Goal: Complete application form: Complete application form

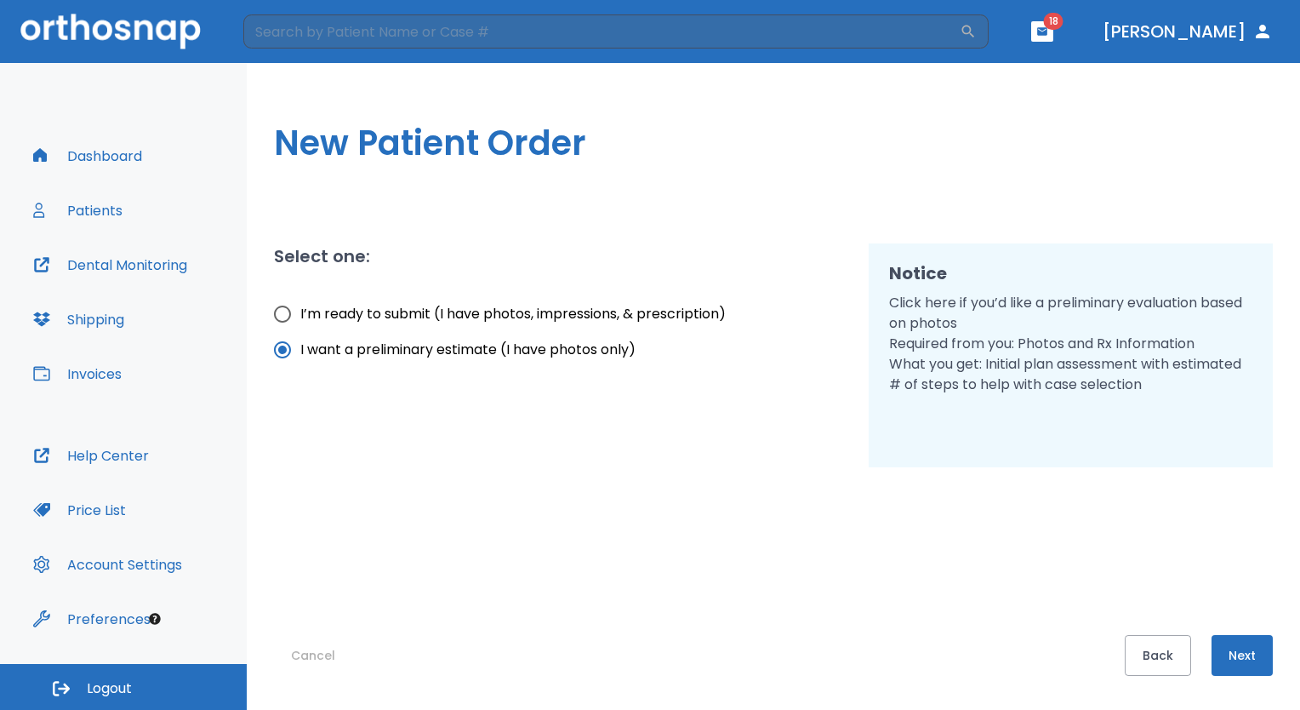
click at [1239, 645] on button "Next" at bounding box center [1242, 655] width 61 height 41
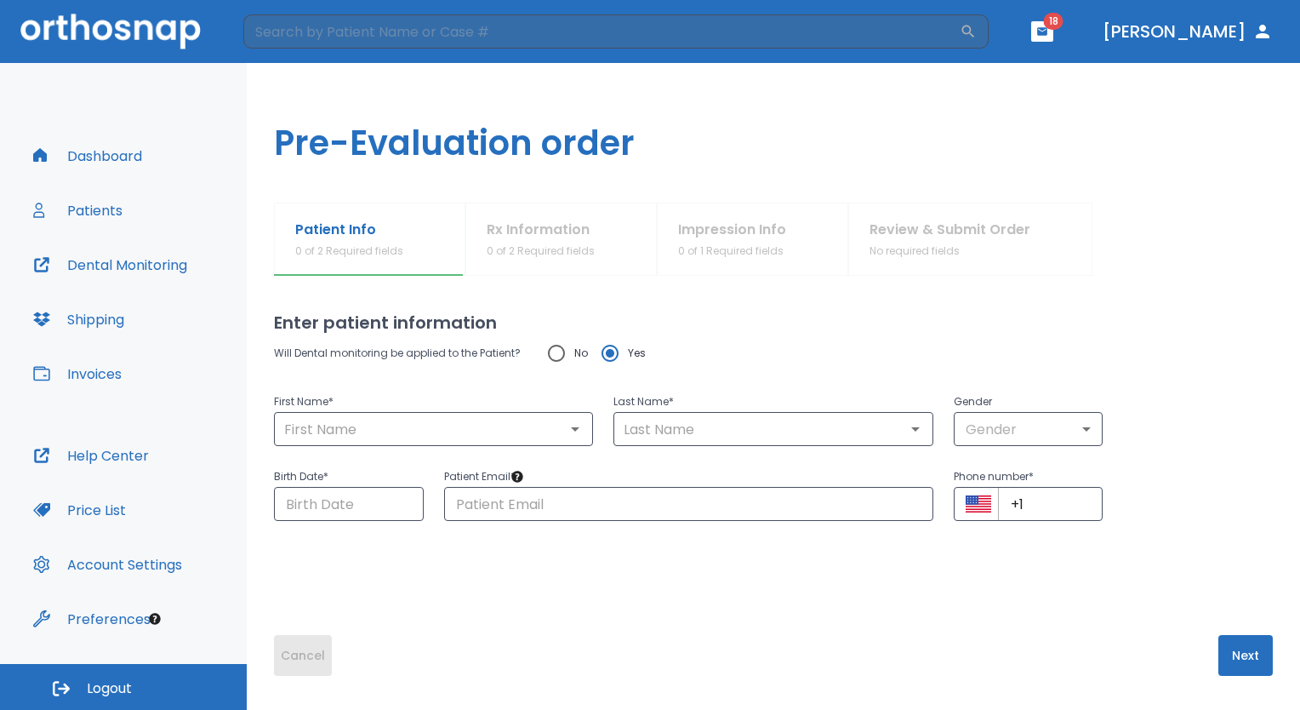
click at [288, 655] on button "Cancel" at bounding box center [303, 655] width 58 height 41
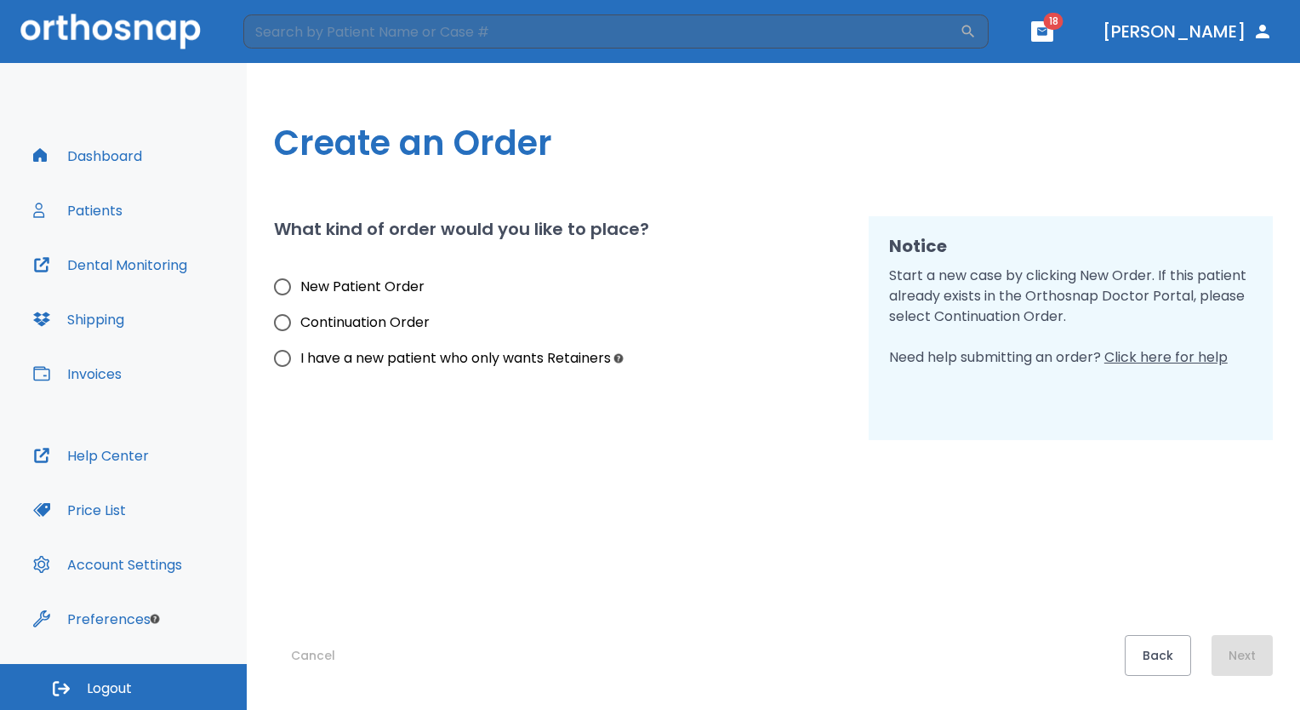
click at [352, 288] on span "New Patient Order" at bounding box center [362, 287] width 124 height 20
click at [300, 288] on input "New Patient Order" at bounding box center [283, 287] width 36 height 36
radio input "true"
click at [1232, 631] on div "Cancel Back Next" at bounding box center [773, 558] width 999 height 236
click at [1235, 654] on button "Next" at bounding box center [1242, 655] width 61 height 41
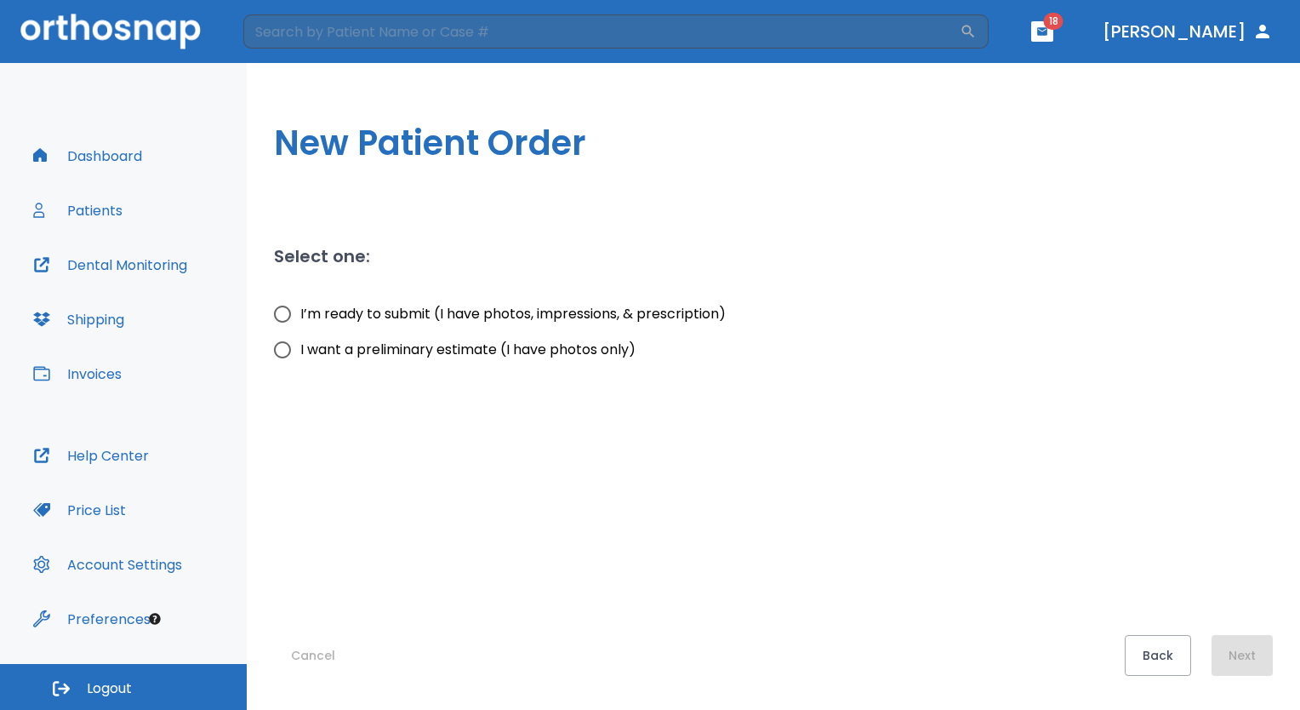
click at [643, 310] on span "I’m ready to submit (I have photos, impressions, & prescription)" at bounding box center [512, 314] width 425 height 20
click at [300, 310] on input "I’m ready to submit (I have photos, impressions, & prescription)" at bounding box center [283, 314] width 36 height 36
radio input "true"
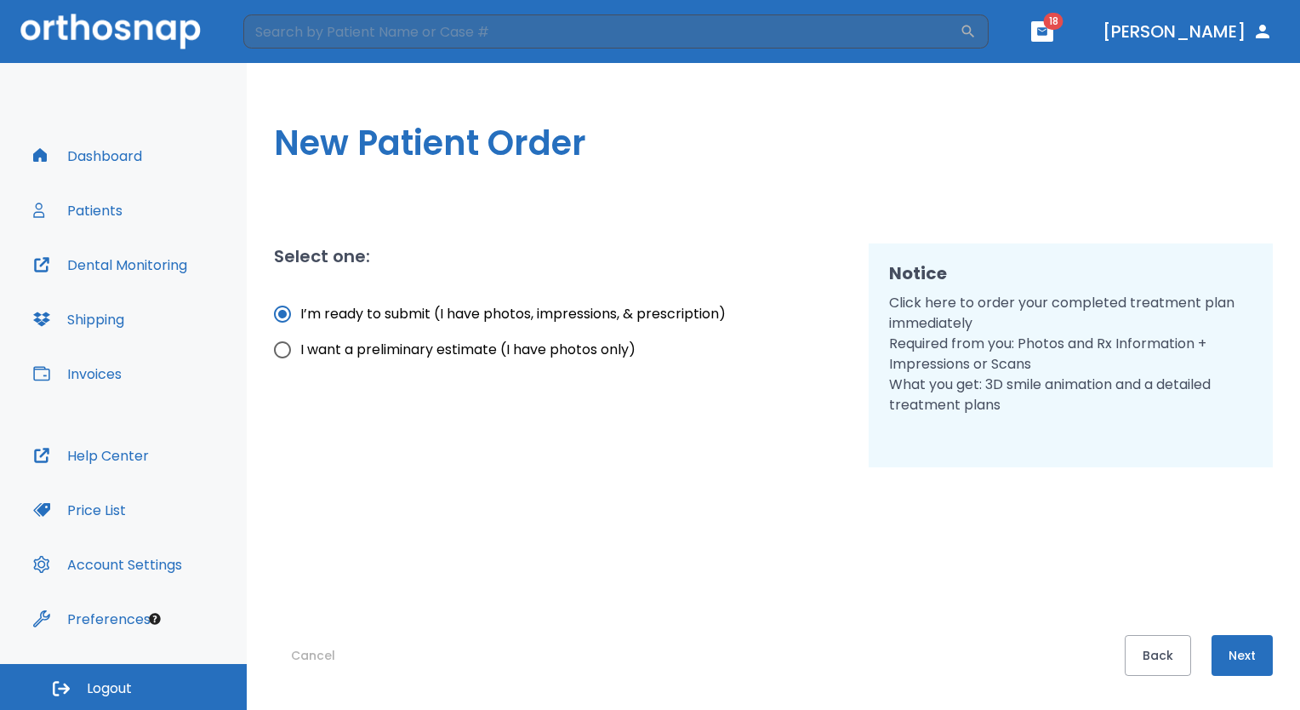
click at [625, 354] on span "I want a preliminary estimate (I have photos only)" at bounding box center [467, 350] width 335 height 20
click at [300, 354] on input "I want a preliminary estimate (I have photos only)" at bounding box center [283, 350] width 36 height 36
radio input "true"
click at [1259, 650] on button "Next" at bounding box center [1242, 655] width 61 height 41
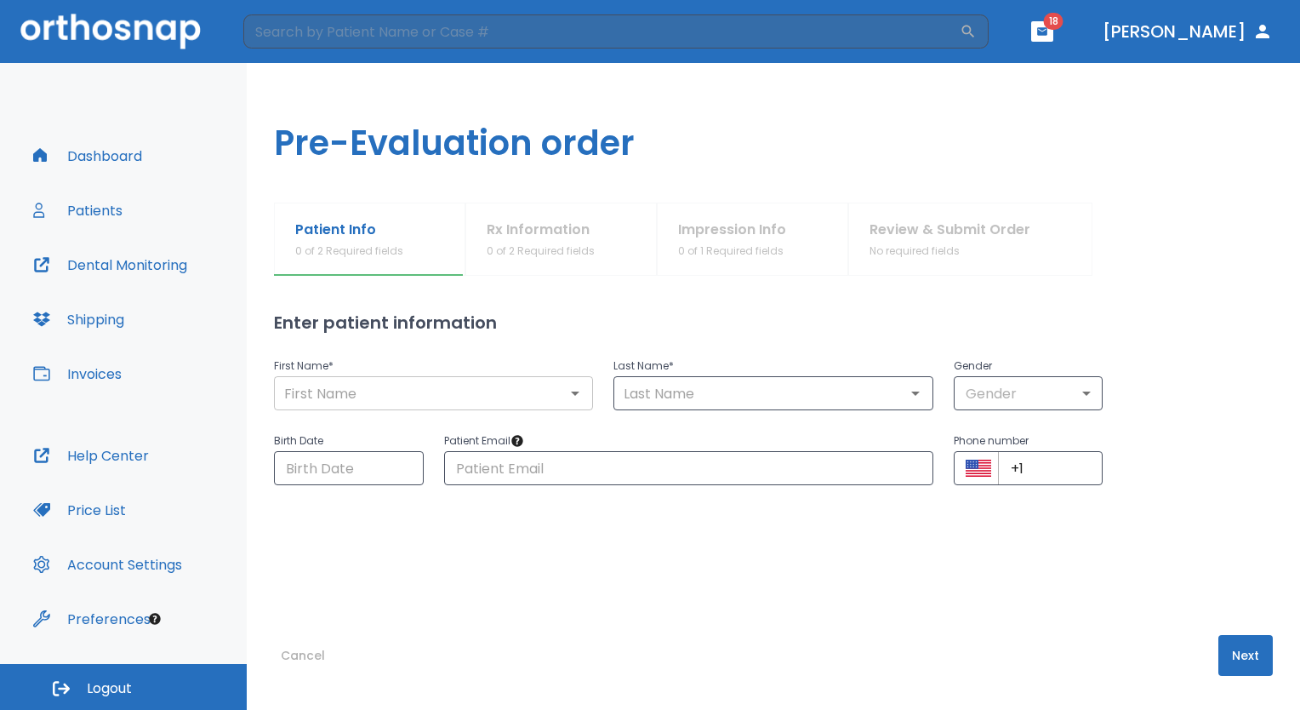
click at [414, 404] on input "text" at bounding box center [433, 393] width 309 height 24
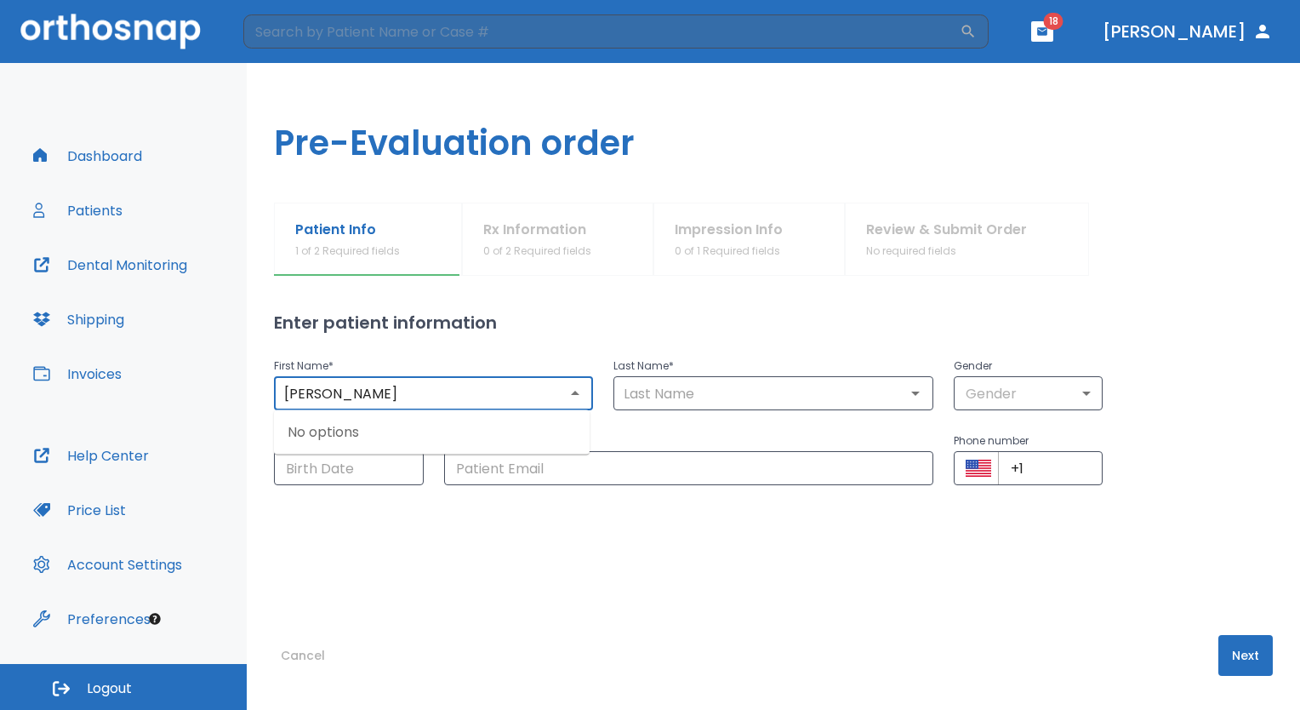
type input "[PERSON_NAME]"
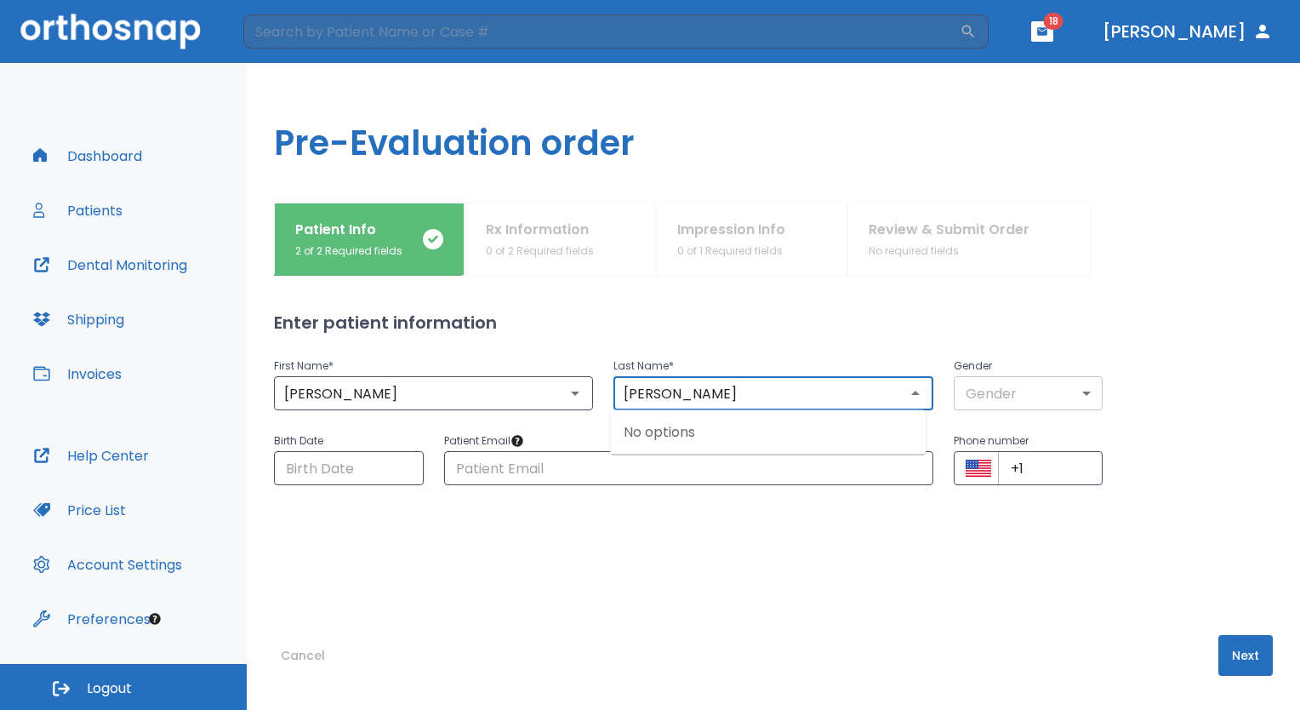
type input "[PERSON_NAME]"
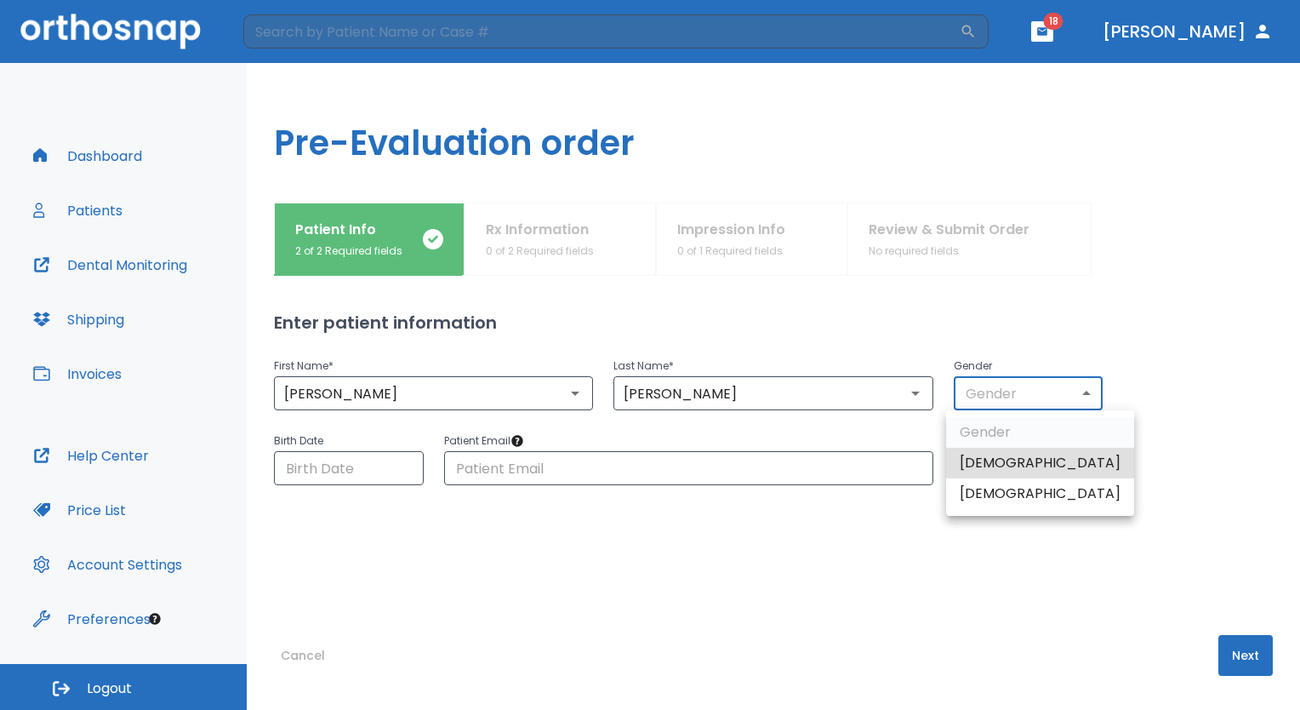
click at [999, 390] on body "​ 18 [PERSON_NAME] Dashboard Patients Dental Monitoring Shipping Invoices Help …" at bounding box center [650, 355] width 1300 height 710
click at [1020, 460] on li "[DEMOGRAPHIC_DATA]" at bounding box center [1040, 463] width 188 height 31
type input "1"
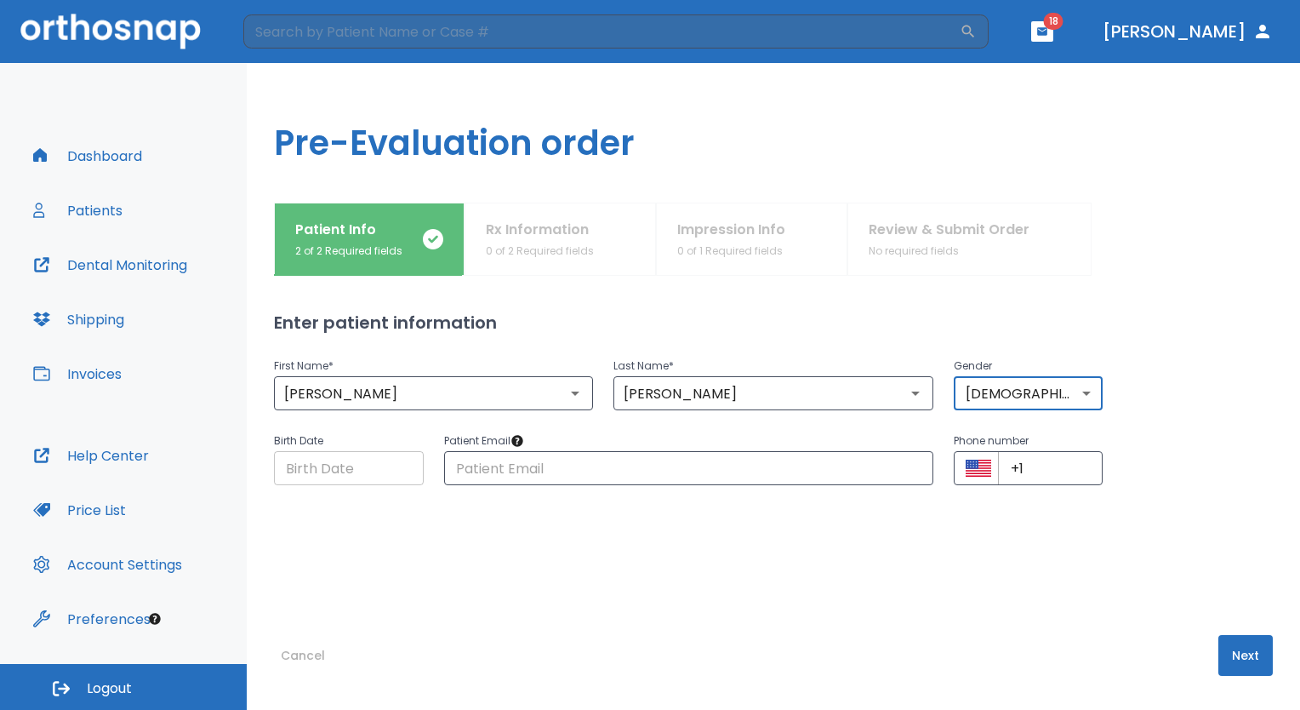
click at [311, 471] on input "Choose date" at bounding box center [349, 468] width 150 height 34
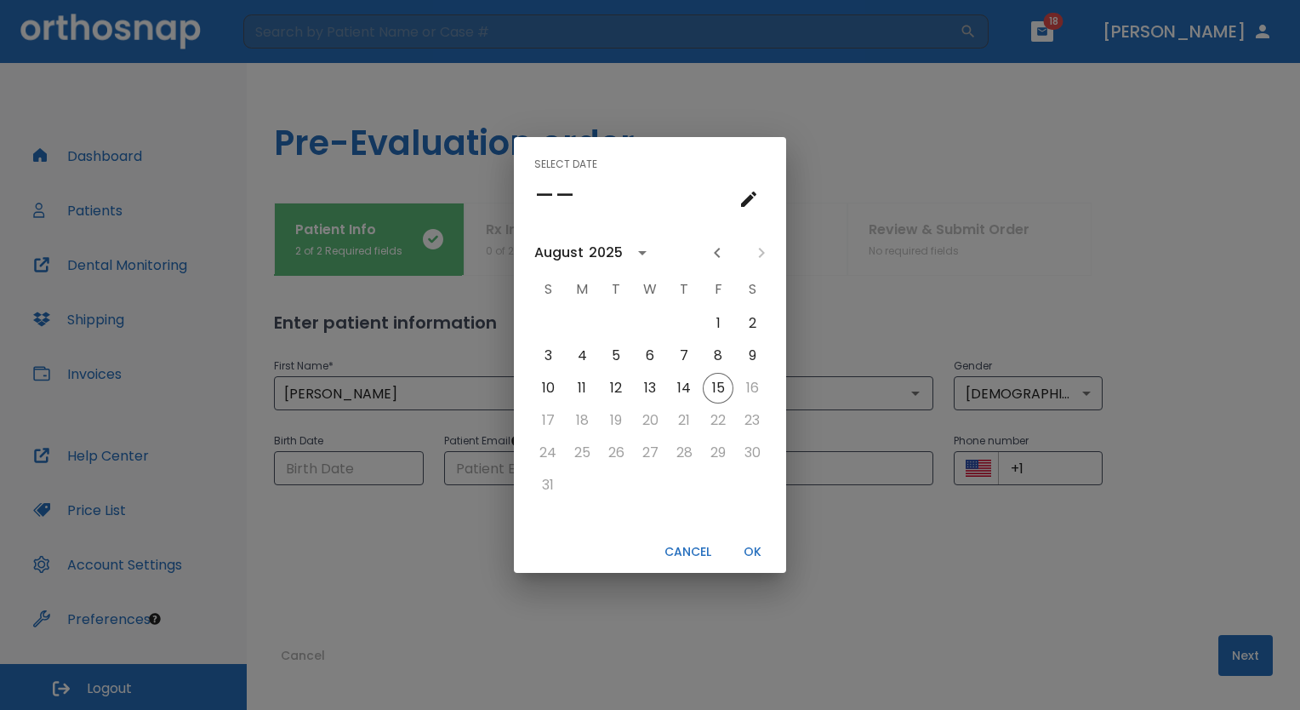
click at [557, 197] on h4 "––" at bounding box center [554, 195] width 41 height 36
click at [745, 192] on icon "calendar view is open, go to text input view" at bounding box center [749, 199] width 20 height 20
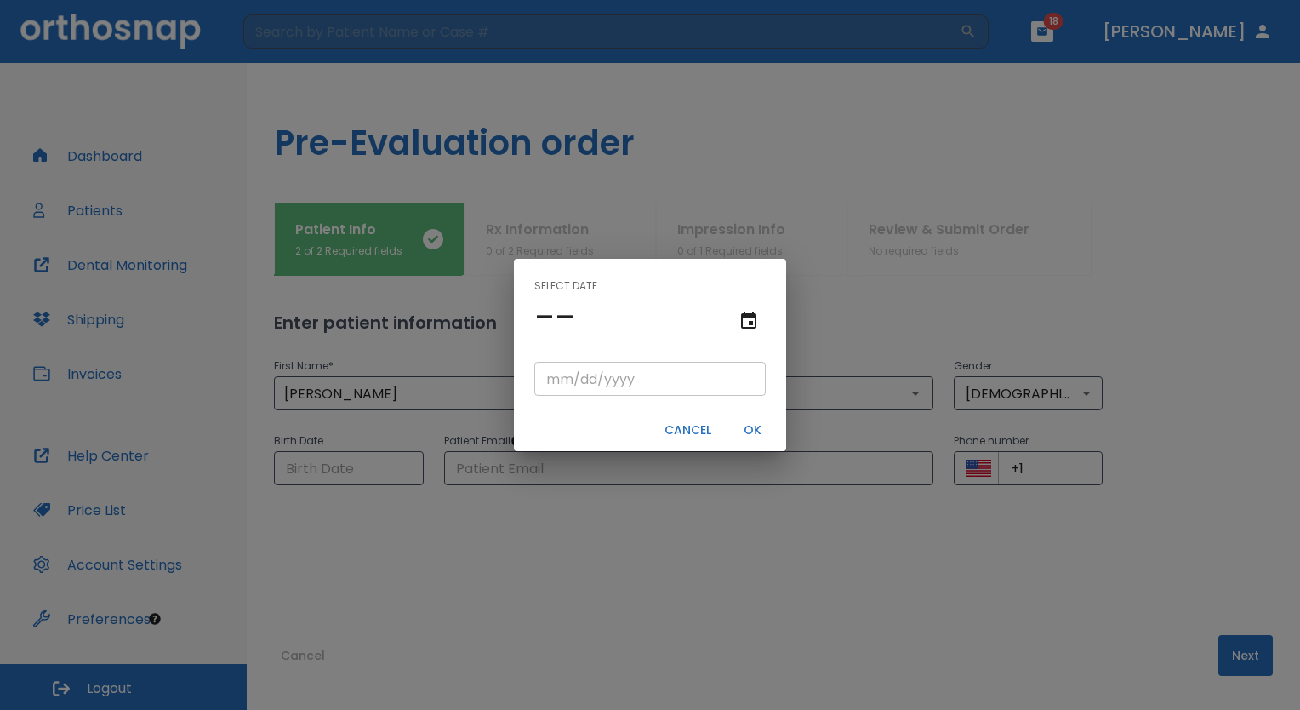
click at [542, 379] on input "tel" at bounding box center [649, 379] width 231 height 34
type input "06/23/"
type input "06/23/0001"
type input "06/23/1"
type input "06/23/0019"
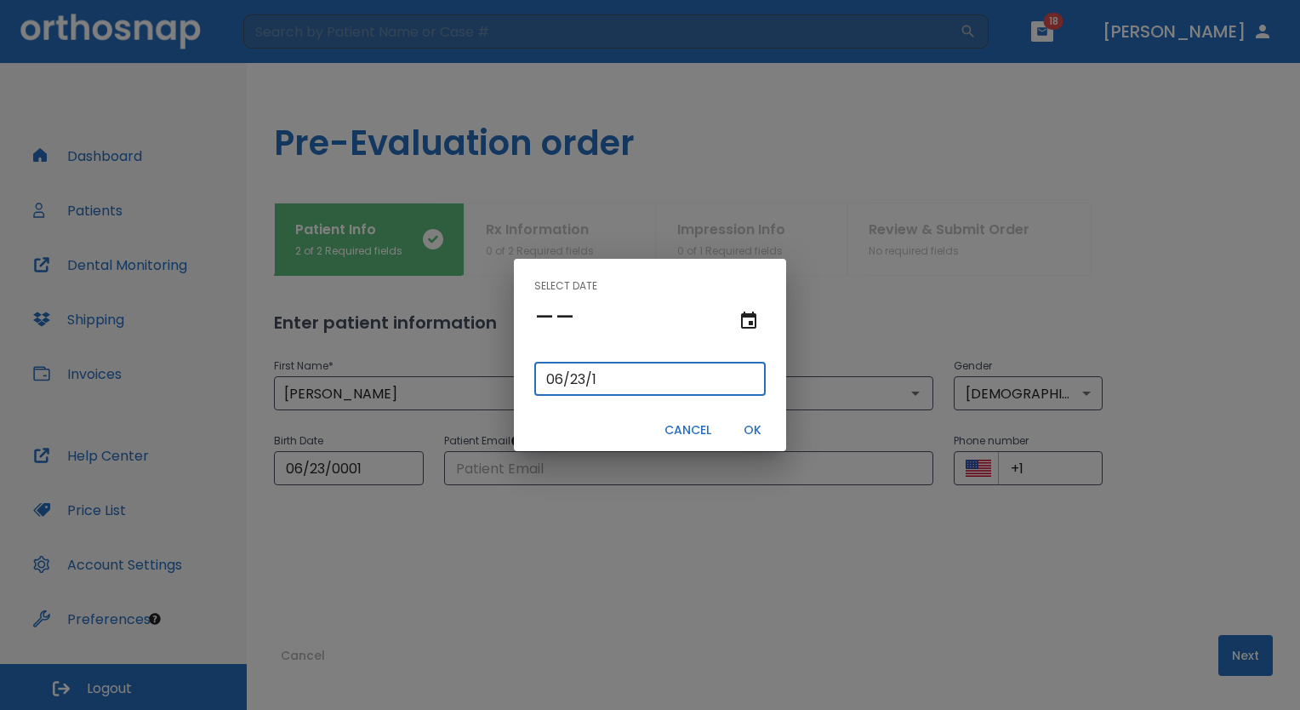
type input "[DATE]"
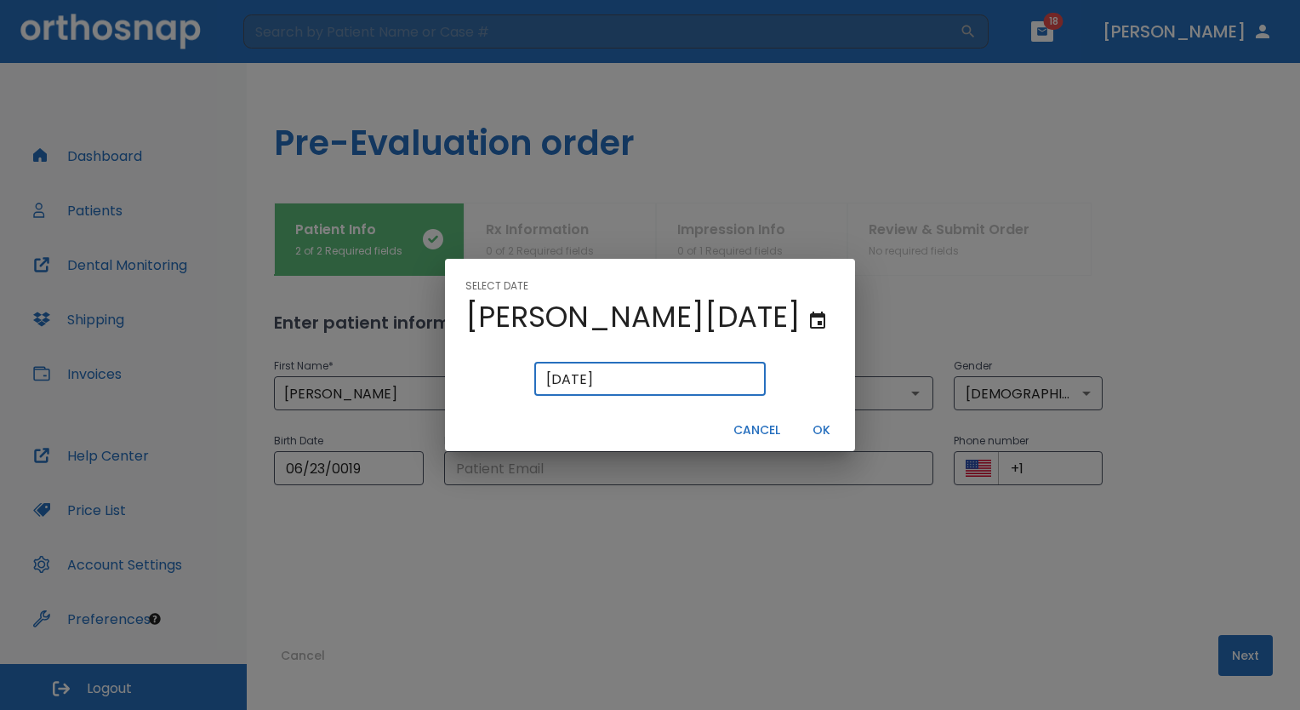
type input "06/23/0198"
type input "06/23/198"
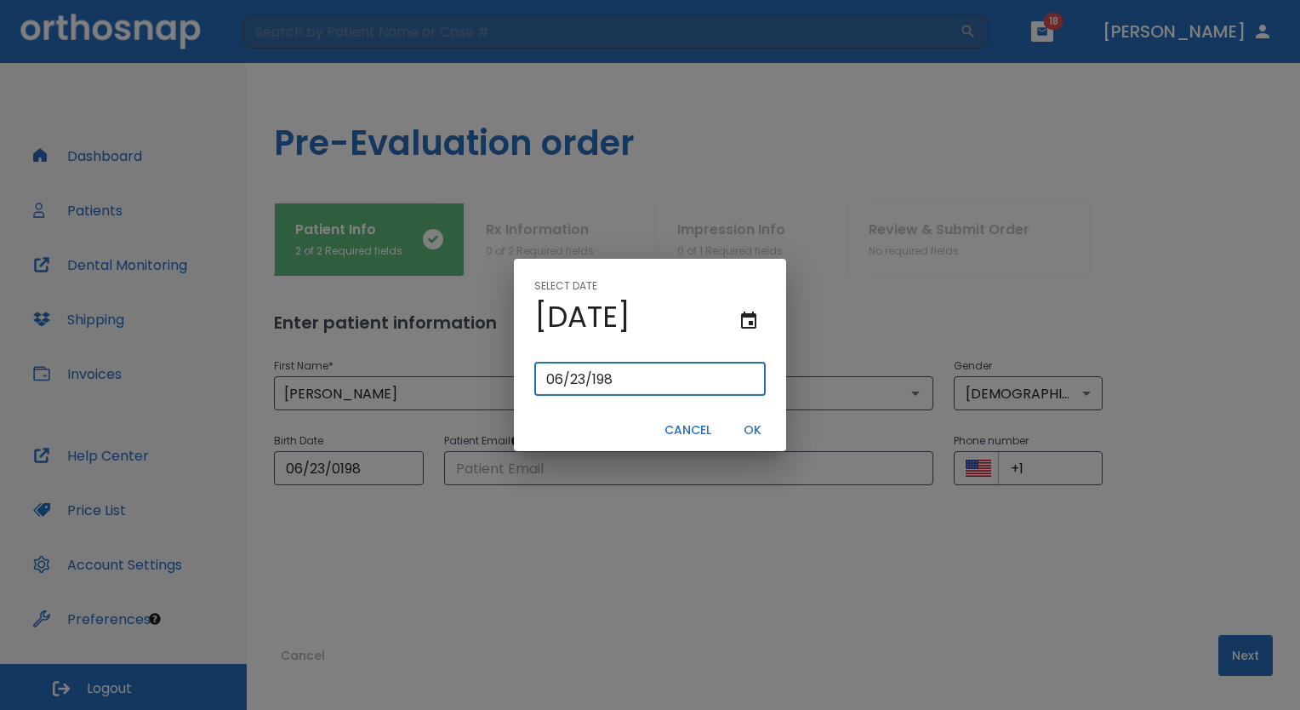
type input "[DATE]"
click at [737, 417] on button "OK" at bounding box center [752, 430] width 54 height 28
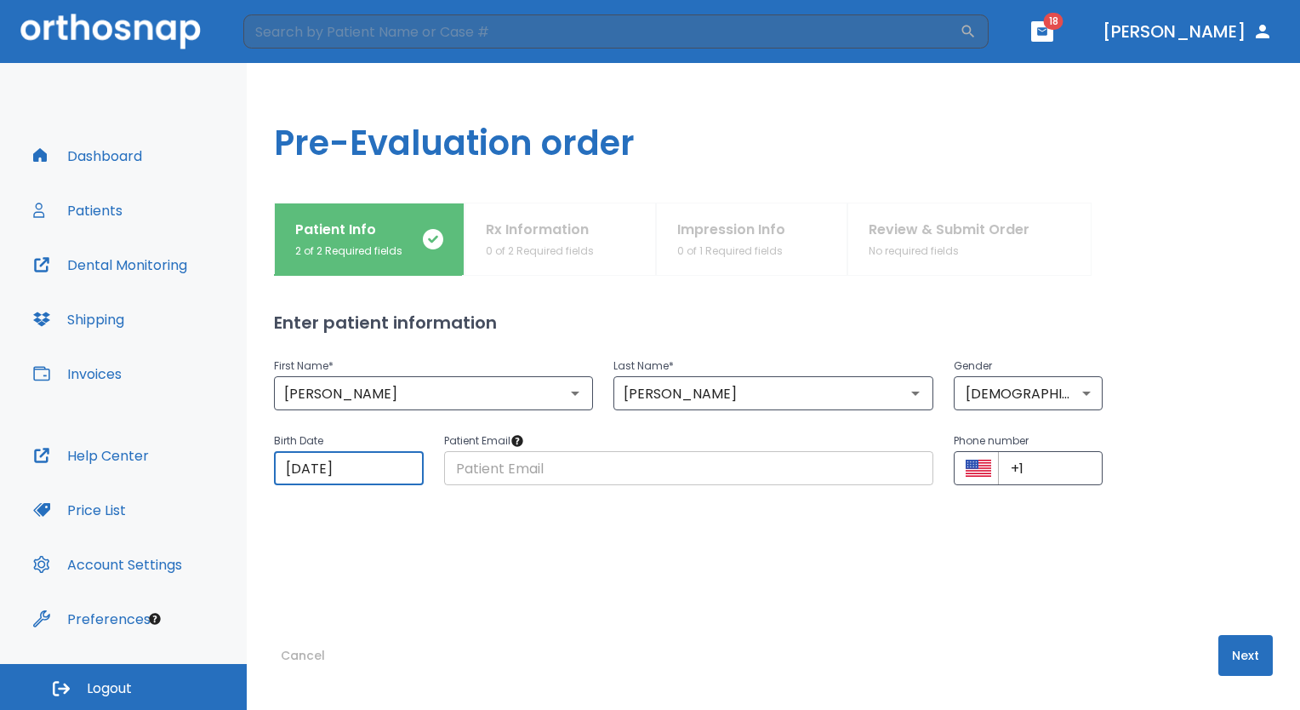
click at [562, 467] on input "text" at bounding box center [688, 468] width 489 height 34
click at [1021, 471] on input "+1" at bounding box center [1051, 468] width 106 height 34
paste input "[PHONE_NUMBER]"
type input "[PHONE_NUMBER]"
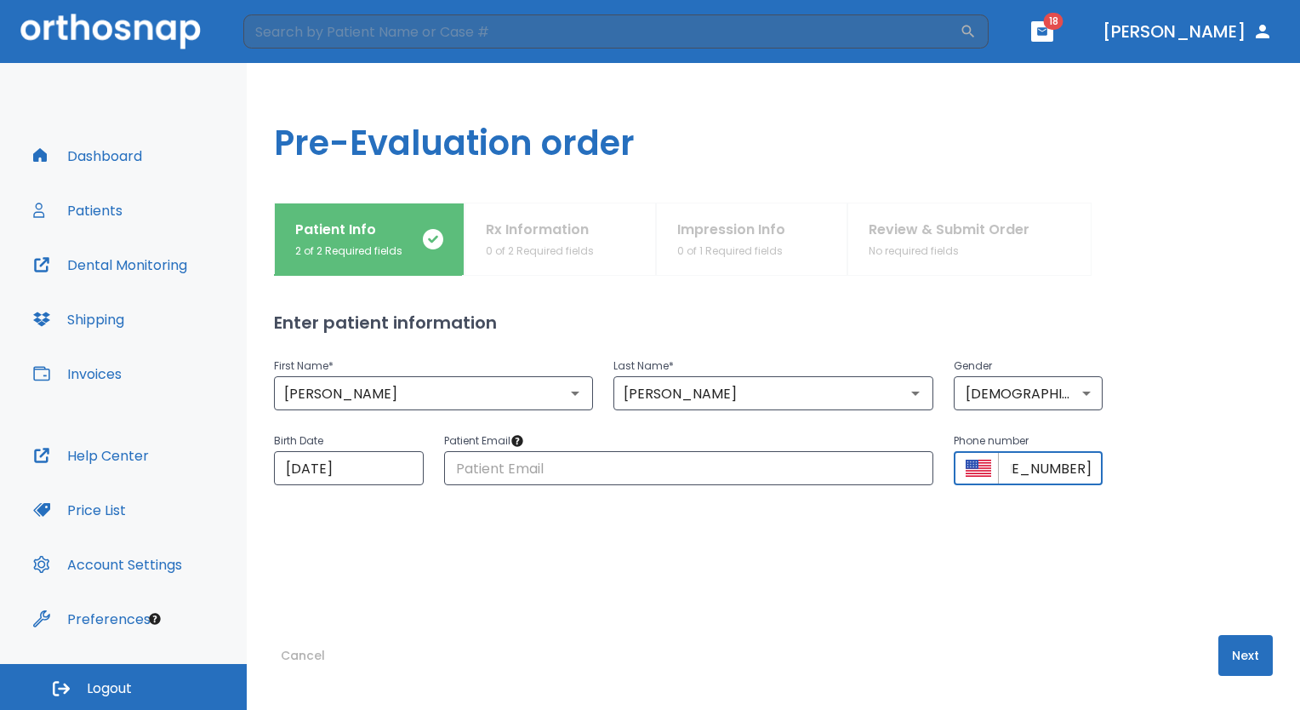
click at [1155, 242] on div at bounding box center [1182, 239] width 181 height 73
click at [562, 469] on input "text" at bounding box center [688, 468] width 489 height 34
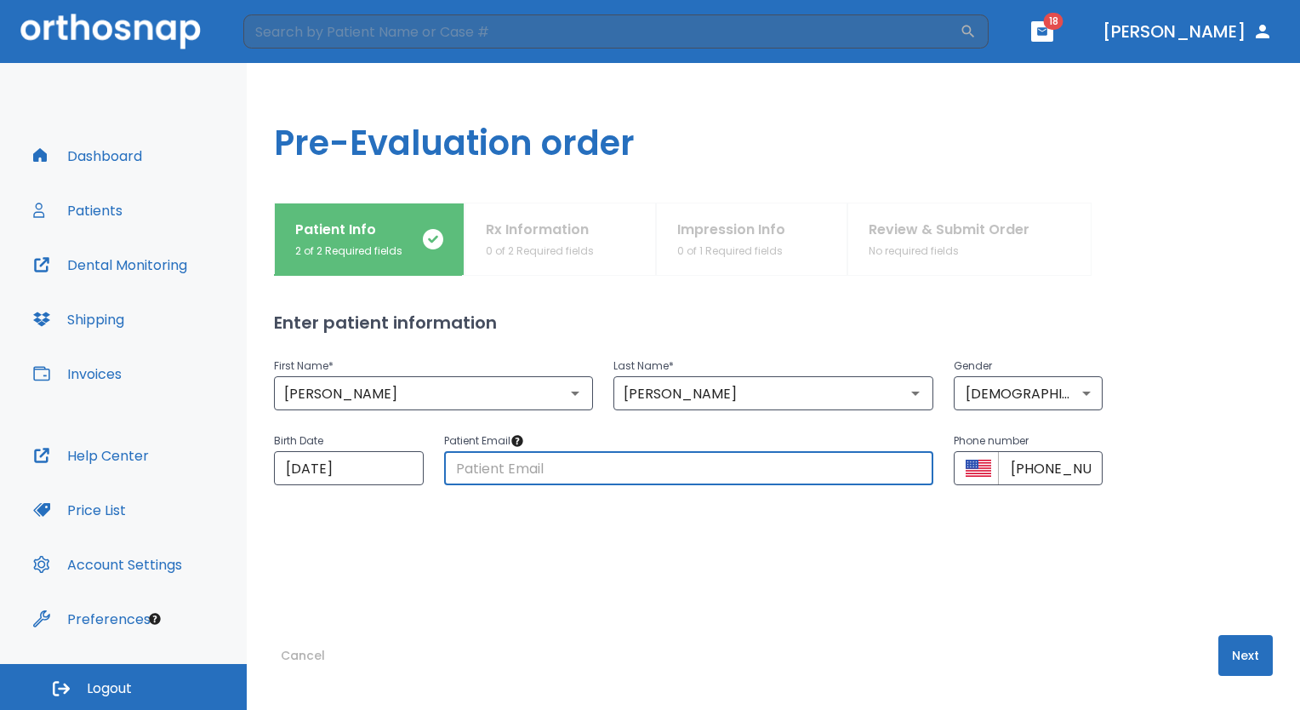
paste input "[EMAIL_ADDRESS][DOMAIN_NAME]"
type input "[EMAIL_ADDRESS][DOMAIN_NAME]"
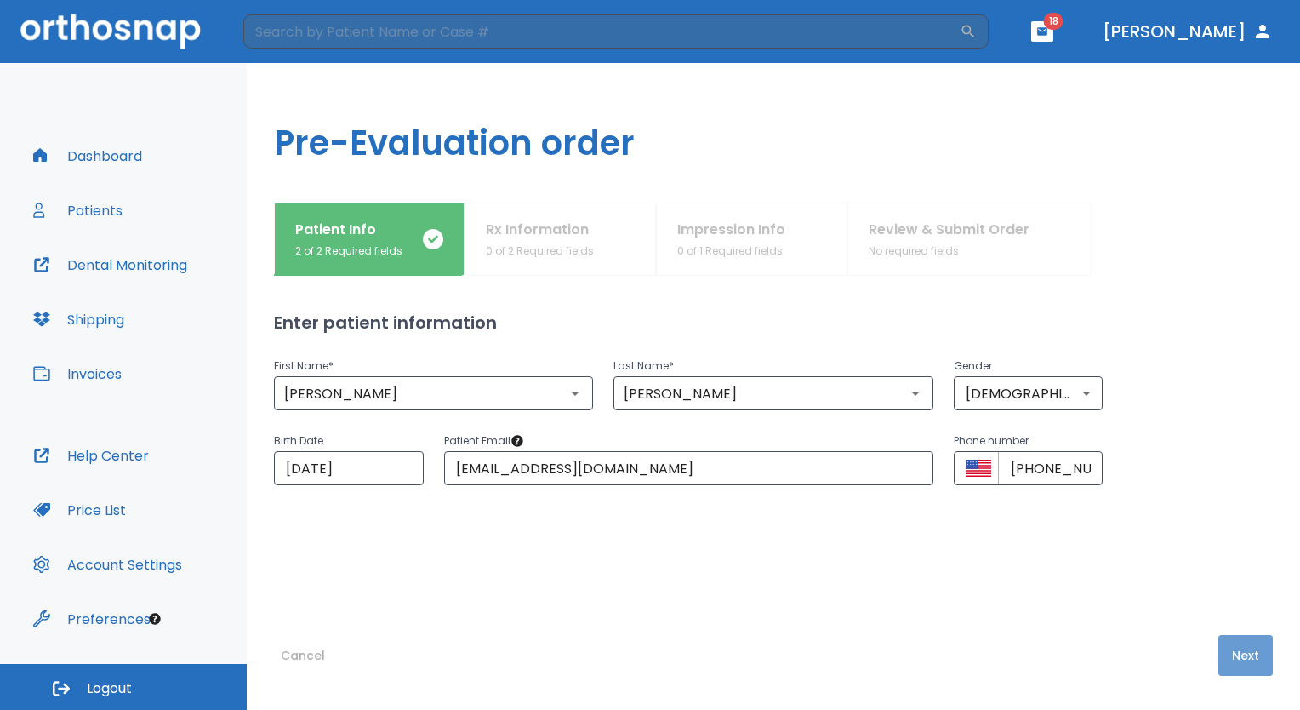
click at [1242, 657] on button "Next" at bounding box center [1246, 655] width 54 height 41
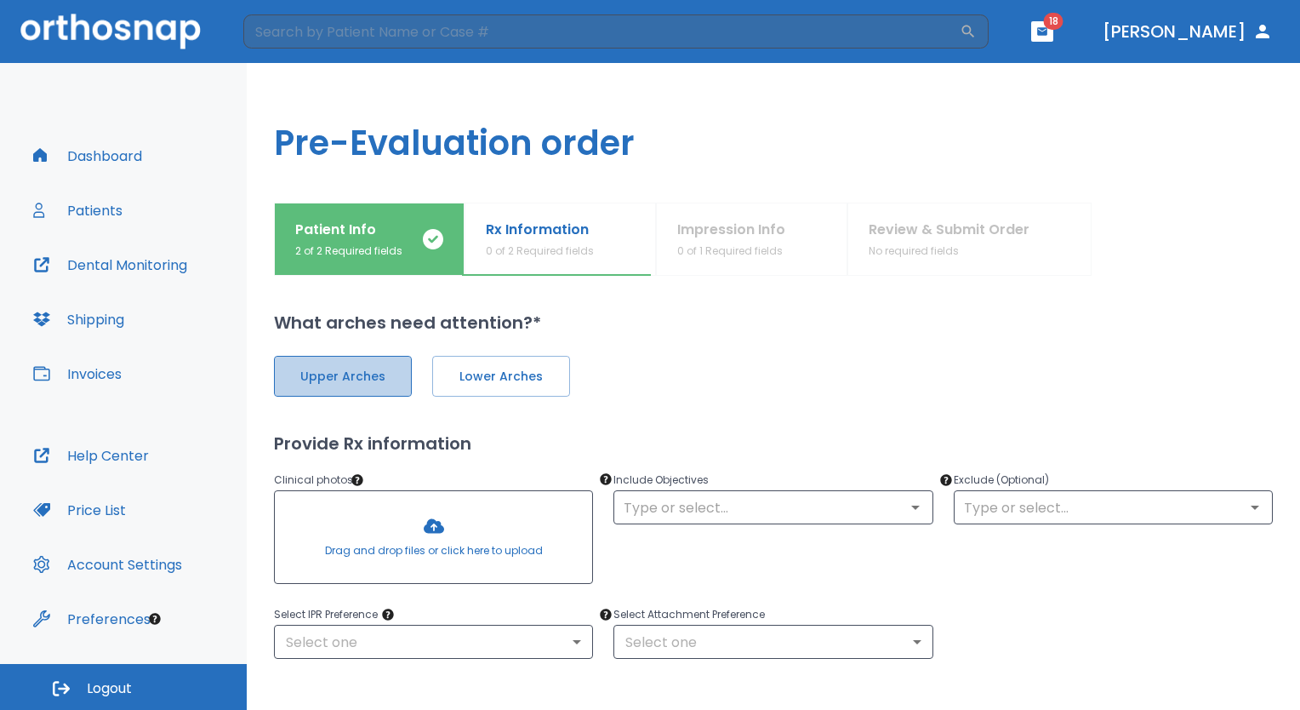
click at [301, 368] on span "Upper Arches" at bounding box center [343, 377] width 102 height 18
click at [441, 354] on div "Upper Arches Lower Arches" at bounding box center [773, 365] width 999 height 61
click at [466, 371] on span "Lower Arches" at bounding box center [499, 377] width 102 height 18
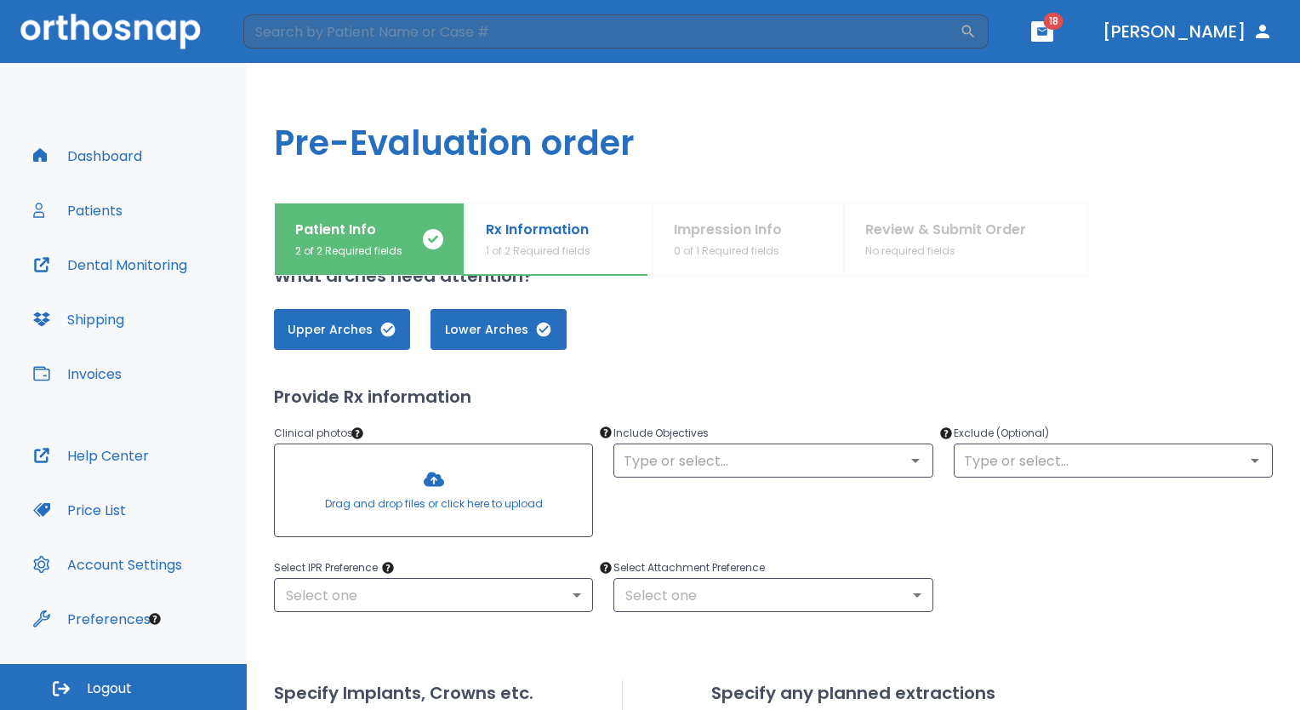
scroll to position [55, 0]
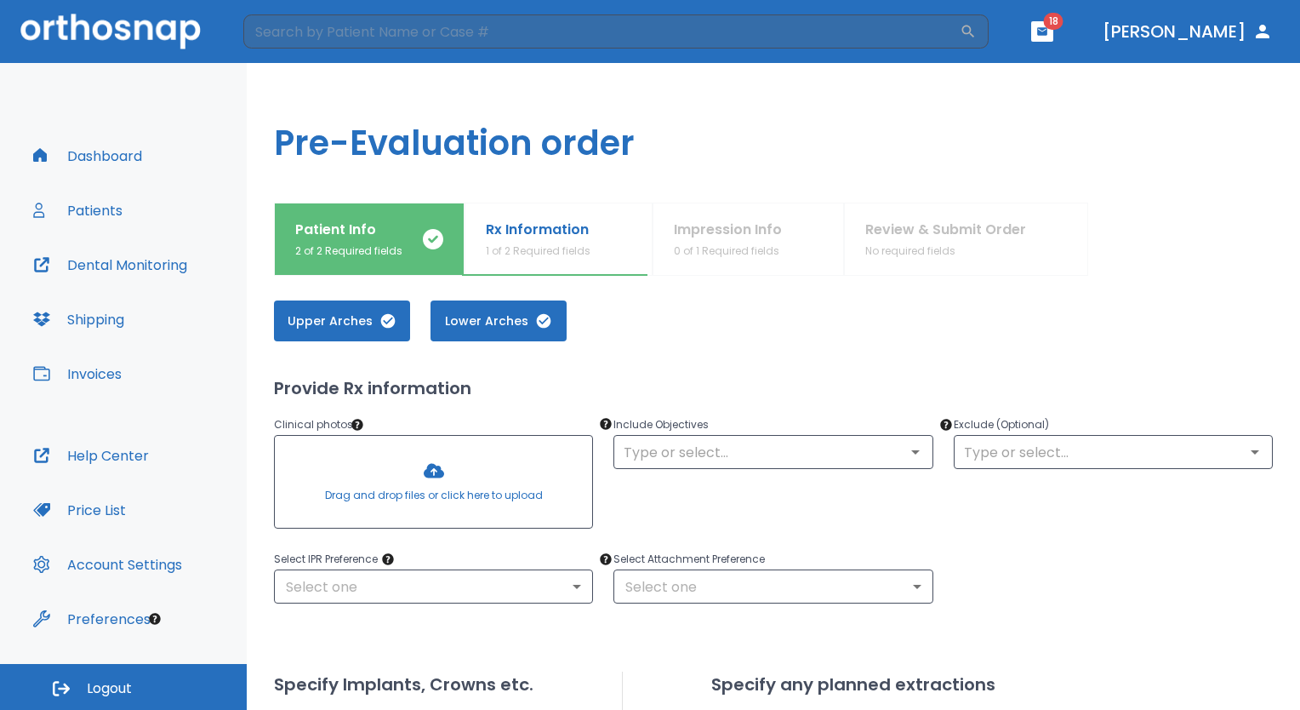
click at [443, 455] on div at bounding box center [433, 482] width 317 height 92
click at [414, 475] on div at bounding box center [433, 482] width 317 height 92
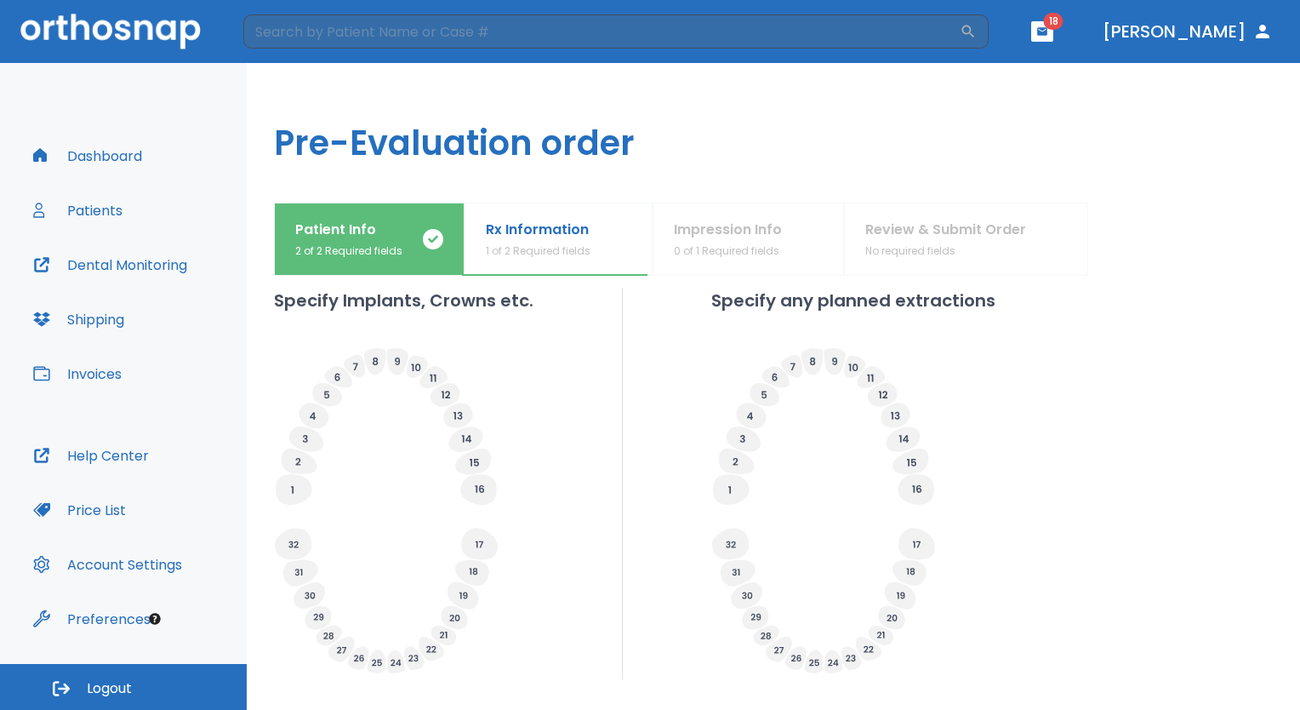
scroll to position [551, 0]
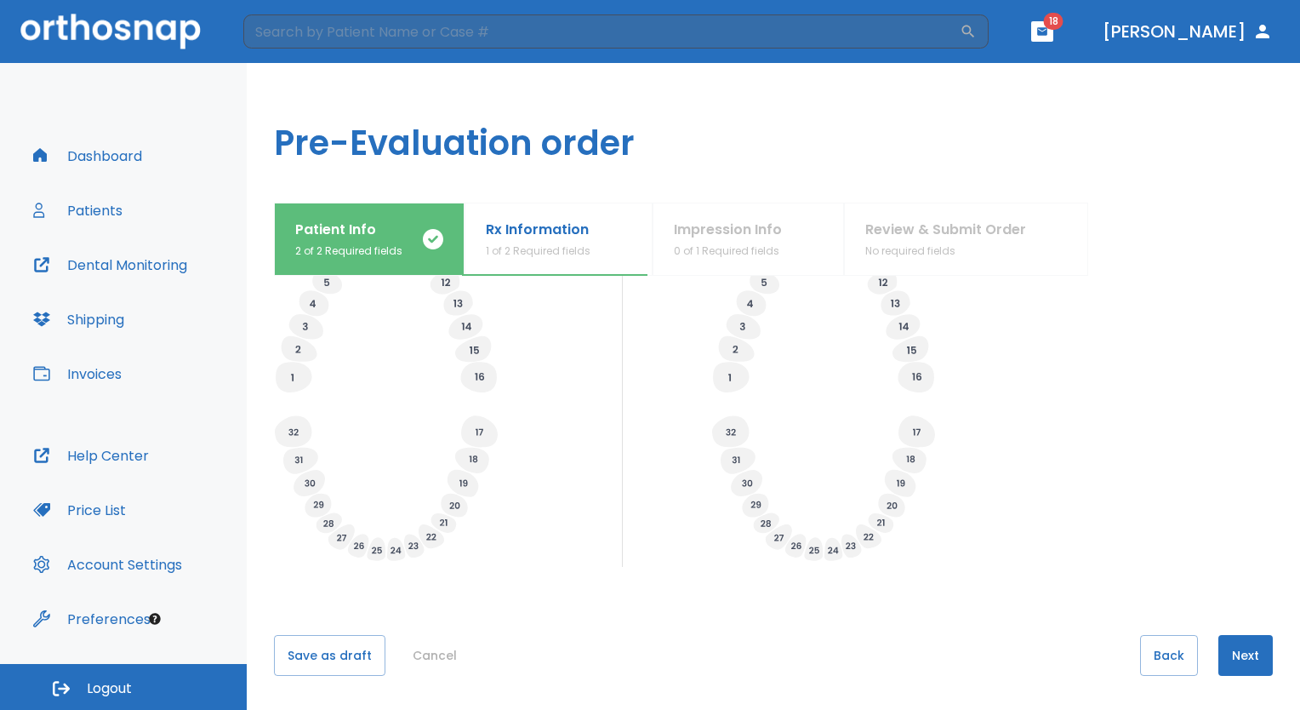
click at [1219, 642] on button "Next" at bounding box center [1246, 655] width 54 height 41
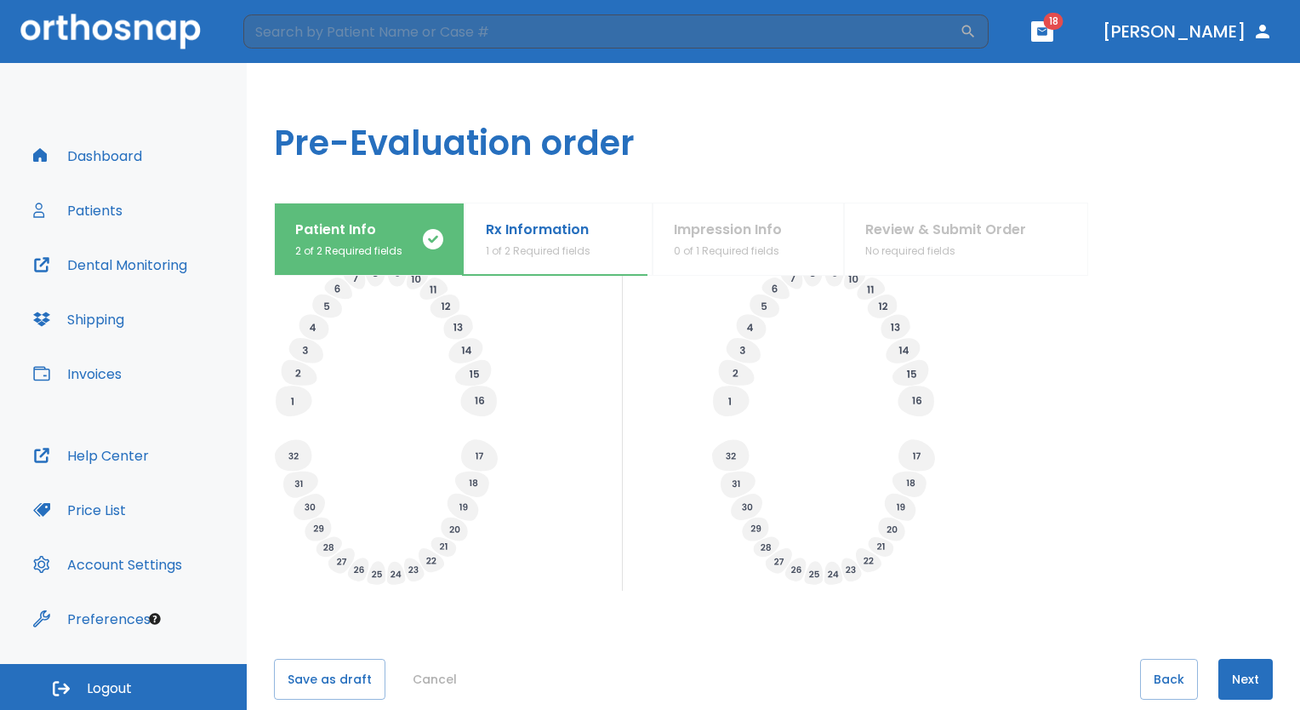
scroll to position [174, 0]
